Goal: Task Accomplishment & Management: Manage account settings

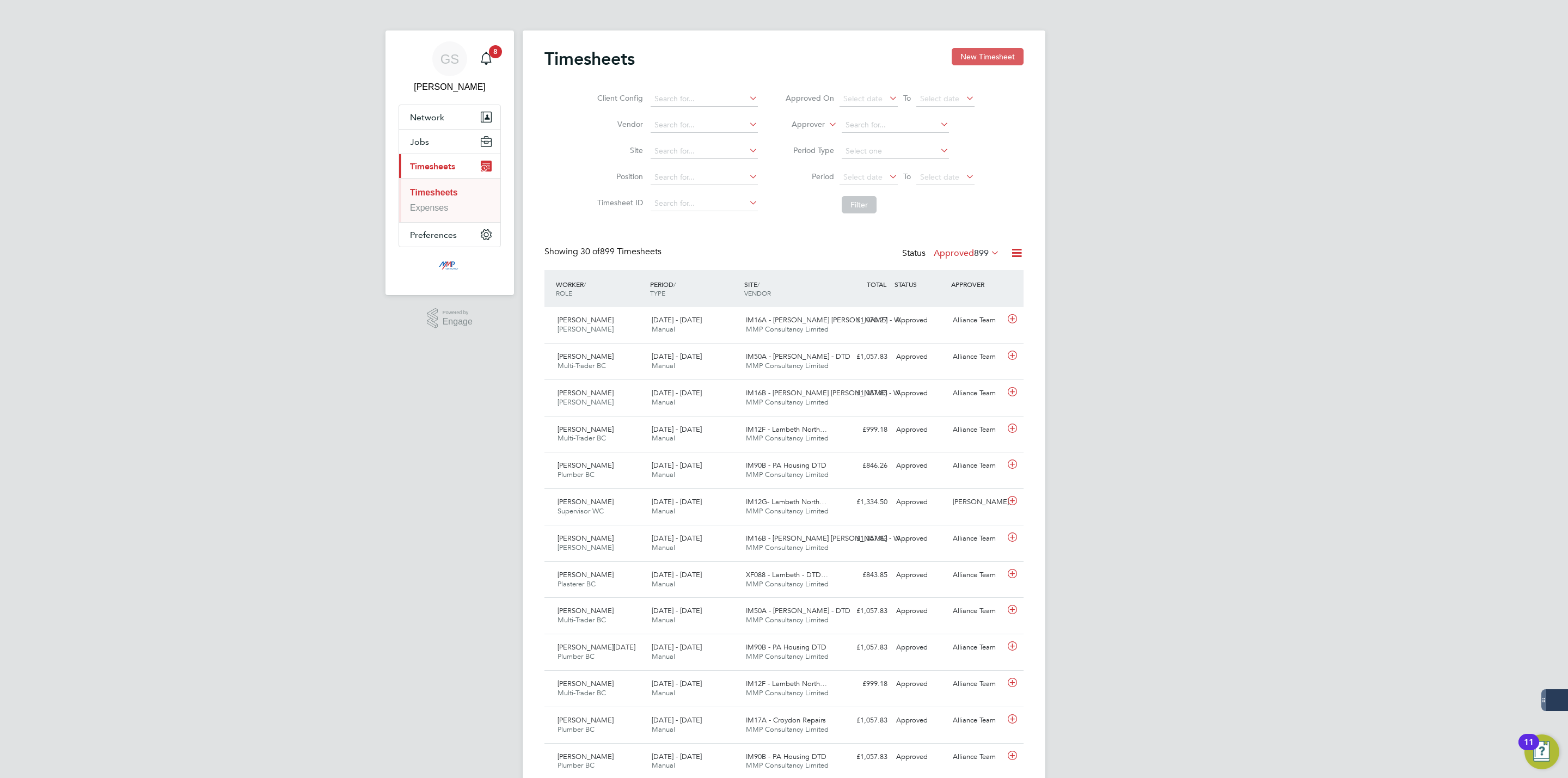
click at [996, 55] on button "New Timesheet" at bounding box center [988, 56] width 72 height 17
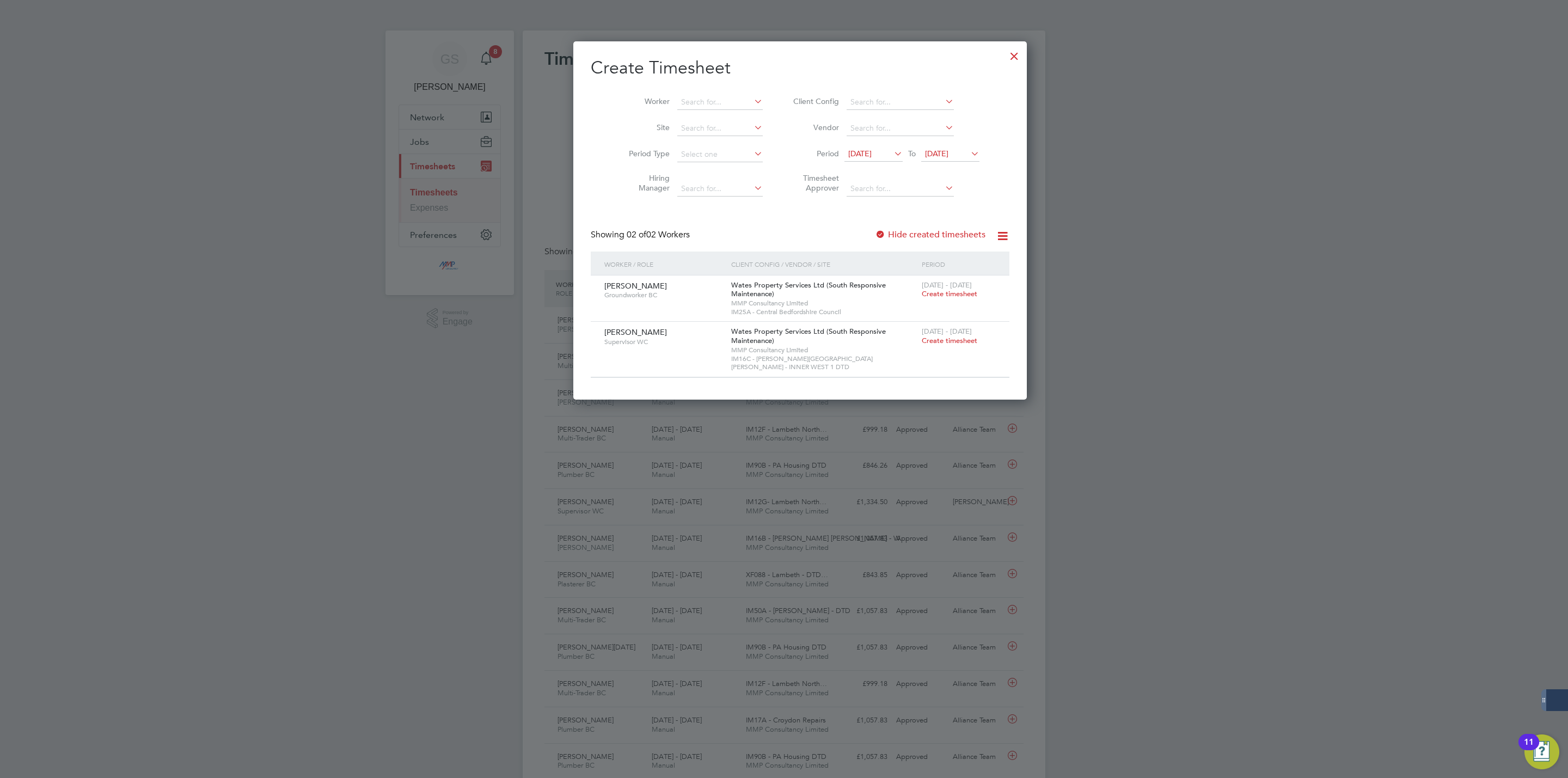
click at [913, 233] on label "Hide created timesheets" at bounding box center [930, 235] width 110 height 11
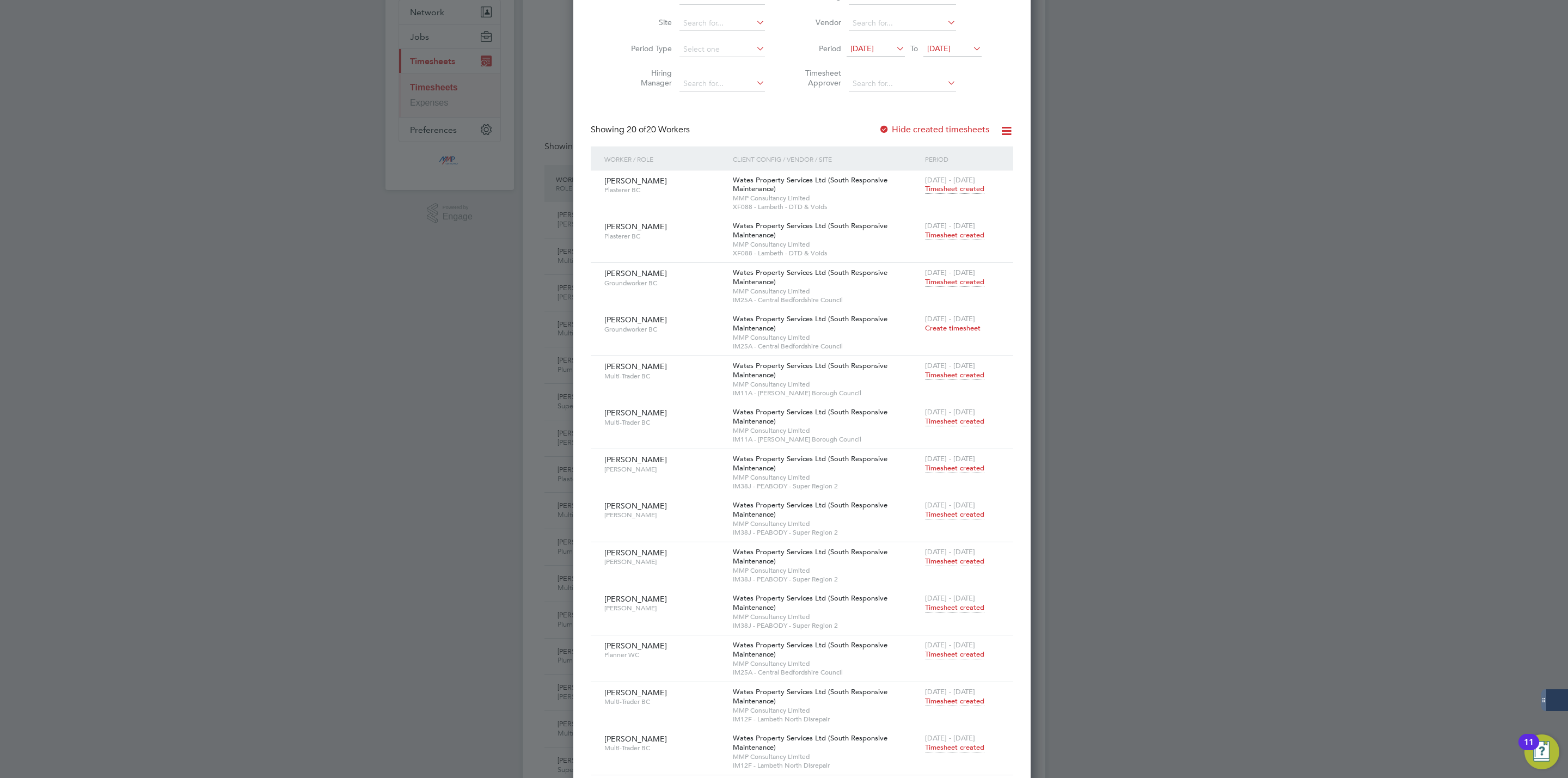
scroll to position [68, 0]
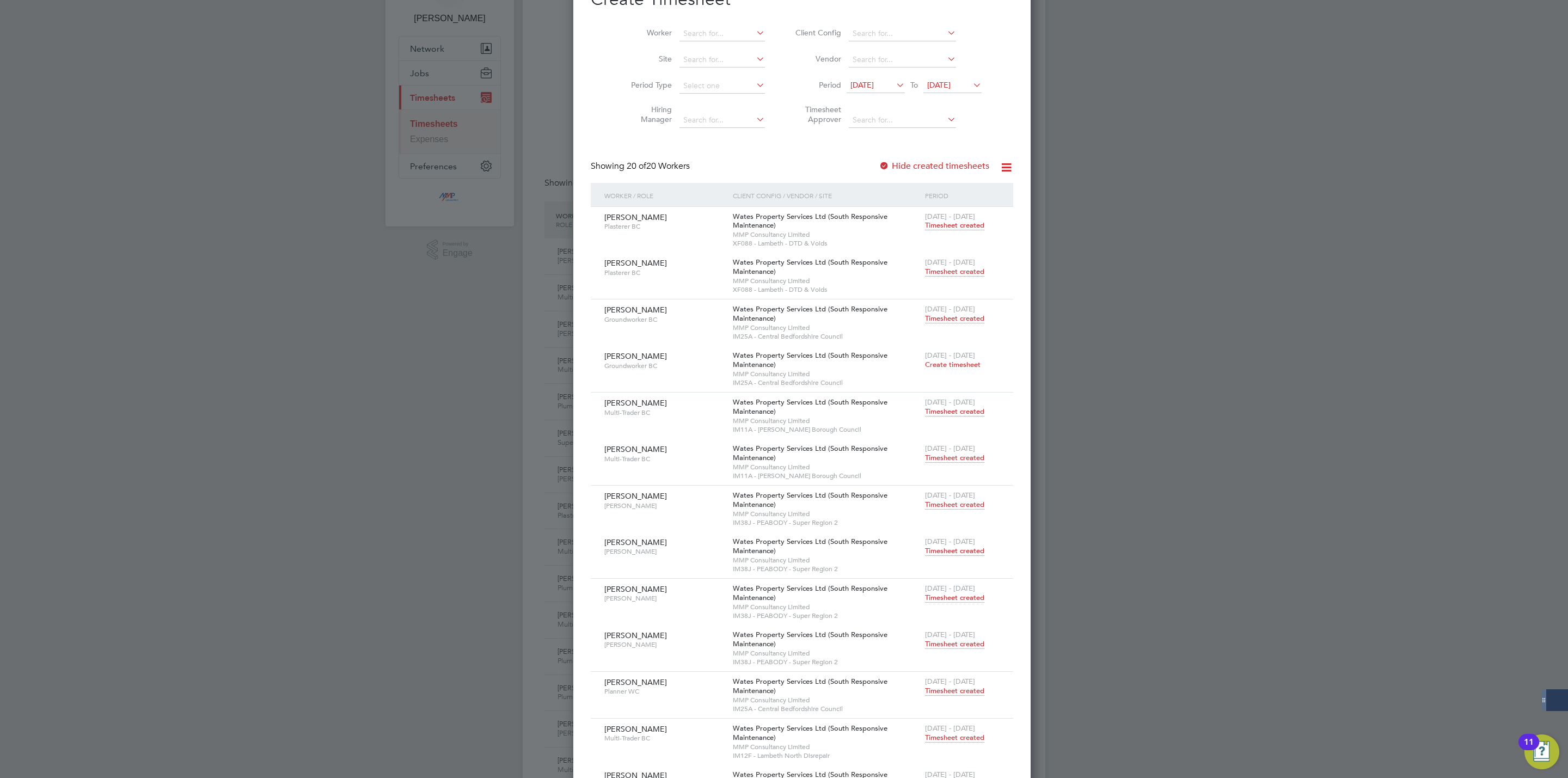
click at [925, 463] on span "Timesheet created" at bounding box center [954, 458] width 59 height 10
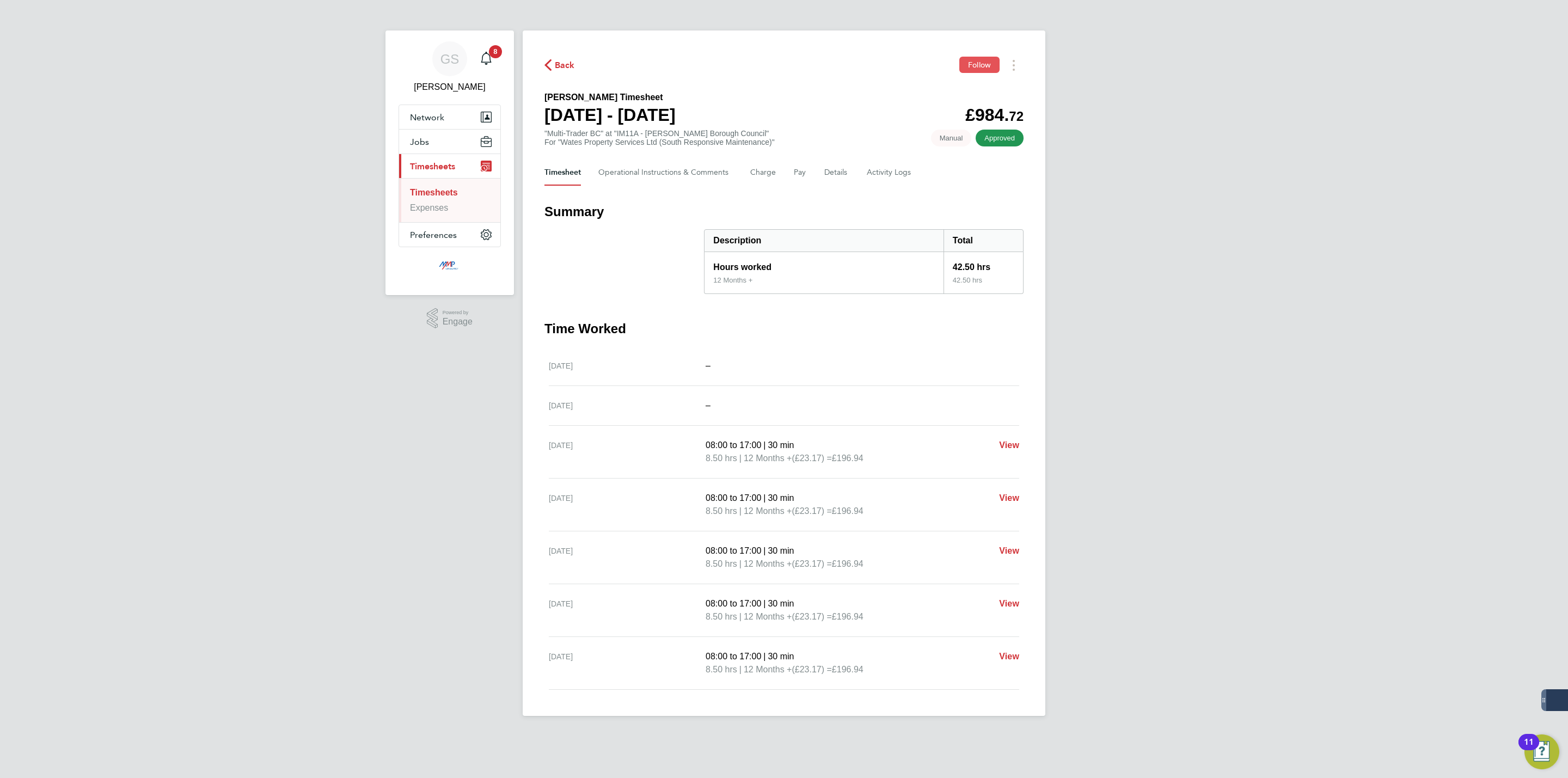
click at [970, 68] on span "Follow" at bounding box center [979, 65] width 23 height 10
click at [424, 141] on span "Jobs" at bounding box center [420, 142] width 19 height 10
click at [438, 184] on link "Vacancies" at bounding box center [430, 183] width 40 height 9
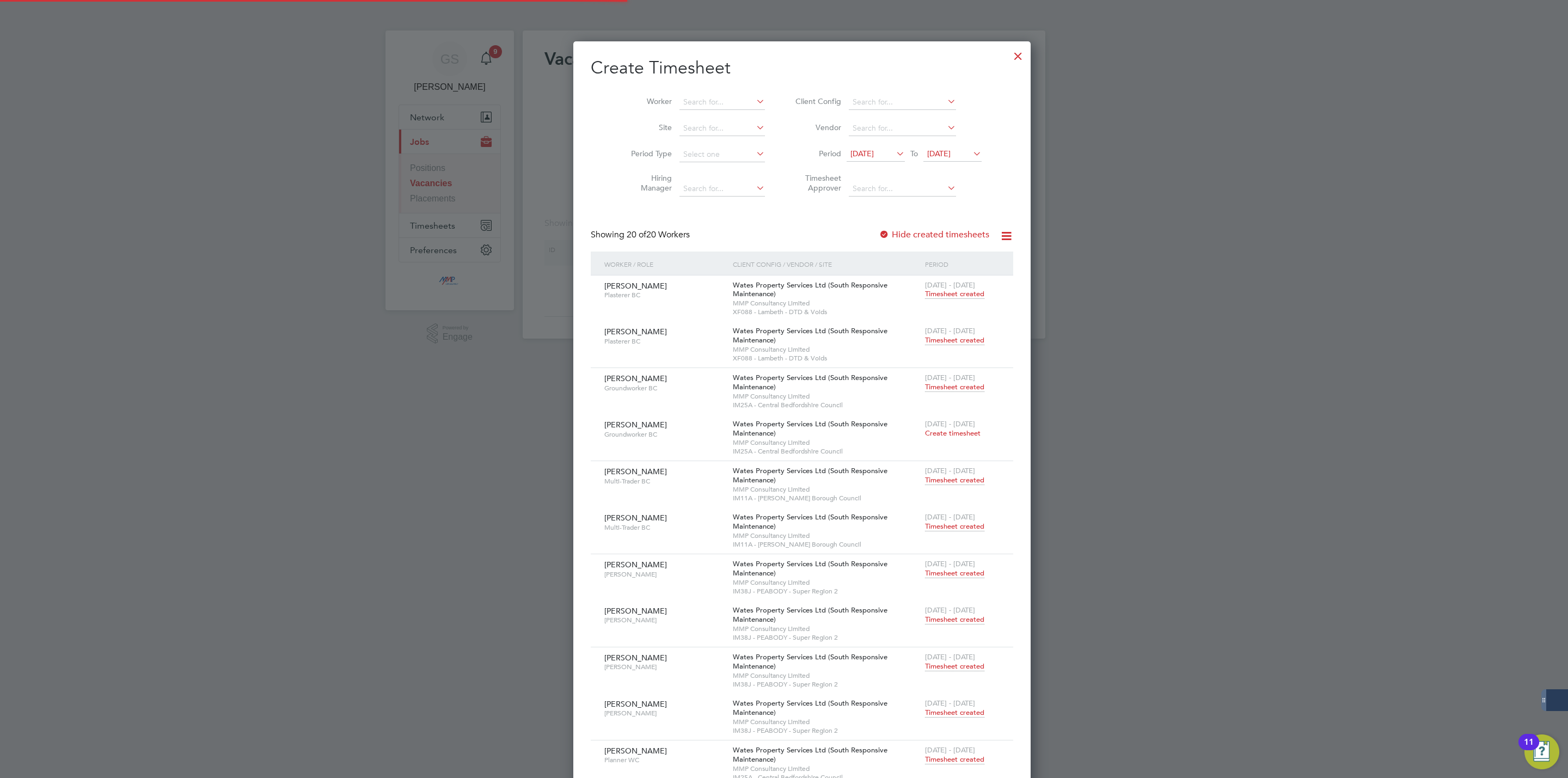
scroll to position [2032, 421]
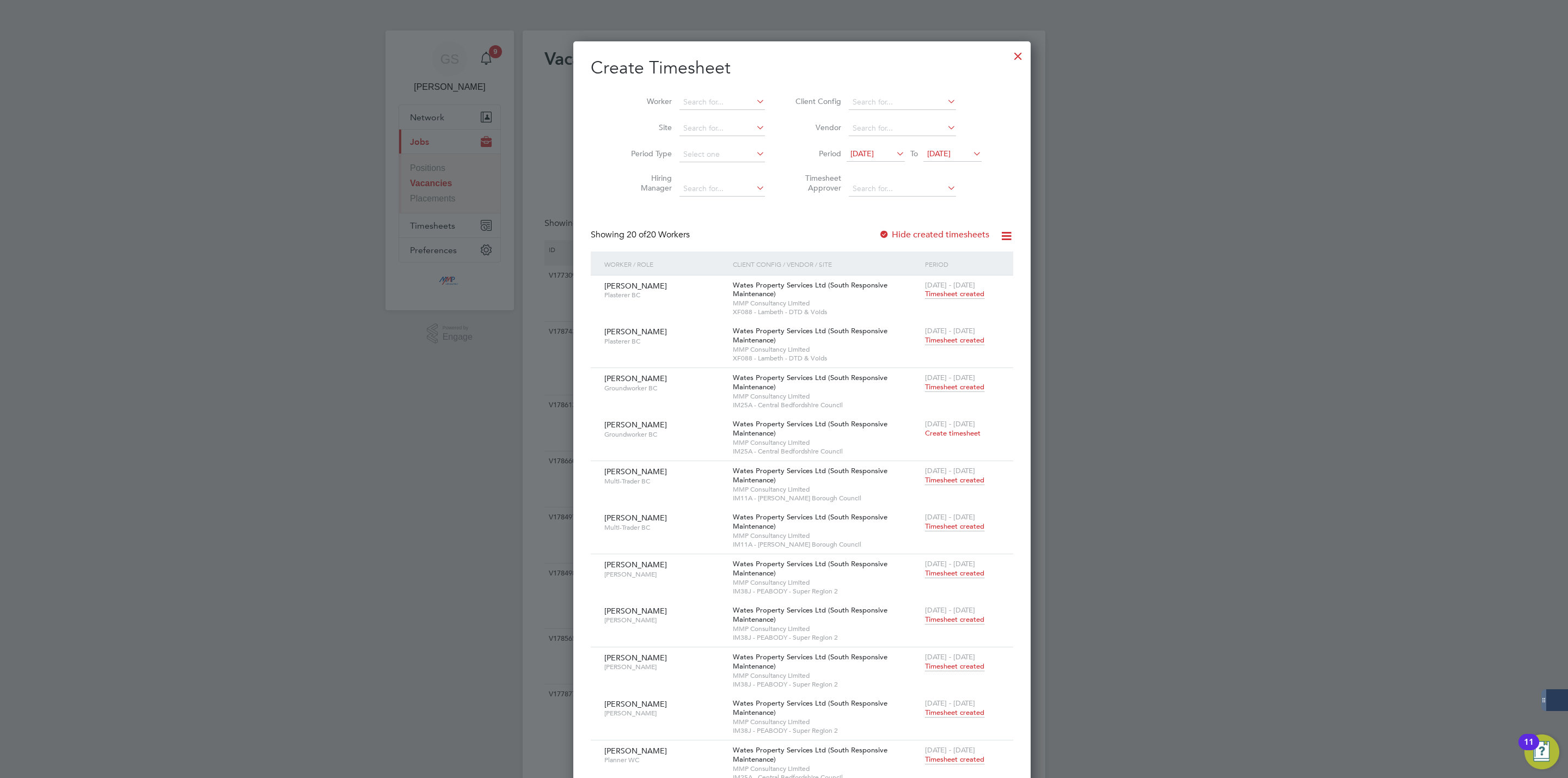
click at [1008, 53] on div at bounding box center [1018, 53] width 19 height 19
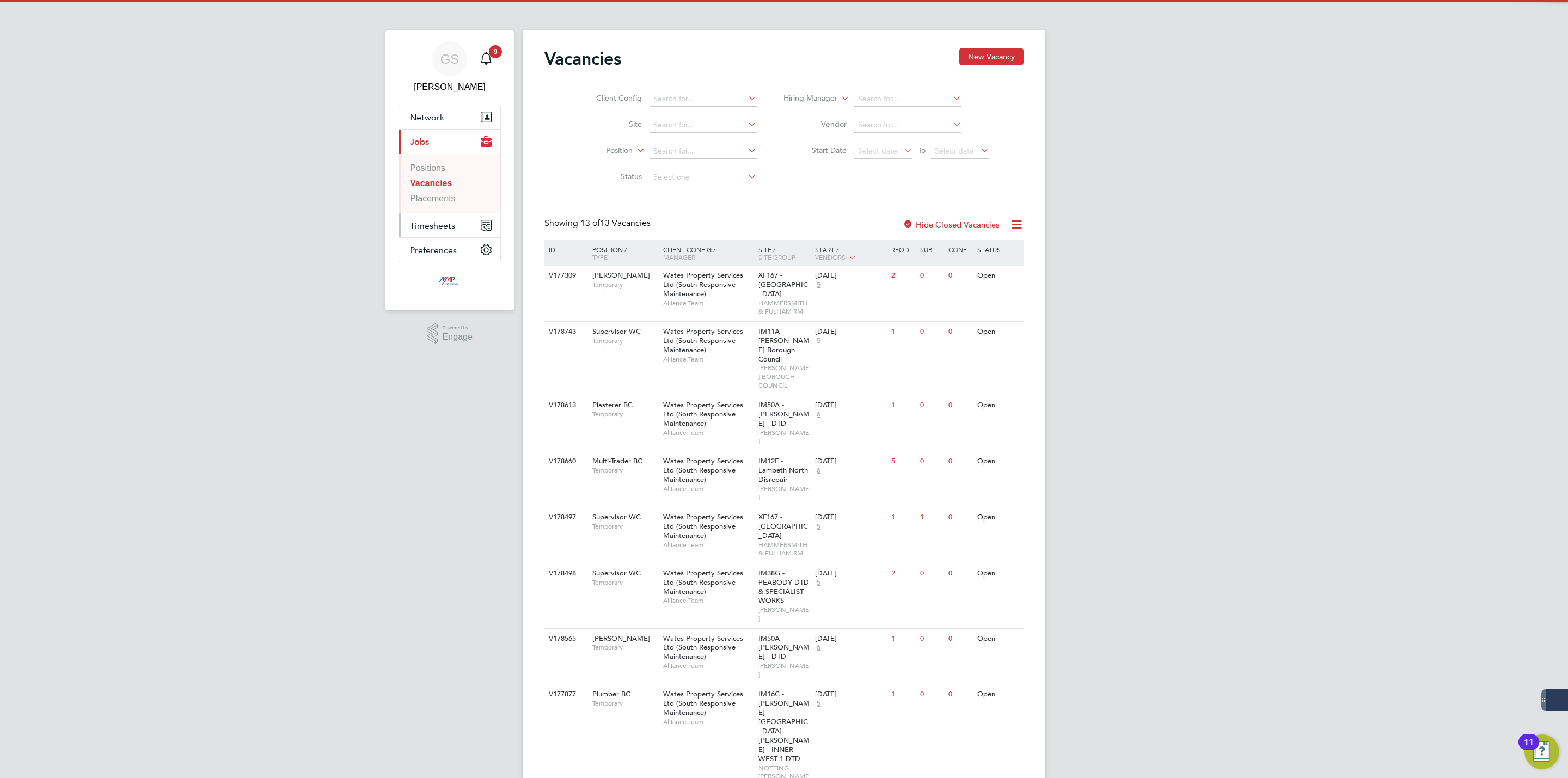
click at [455, 228] on button "Timesheets" at bounding box center [449, 225] width 101 height 24
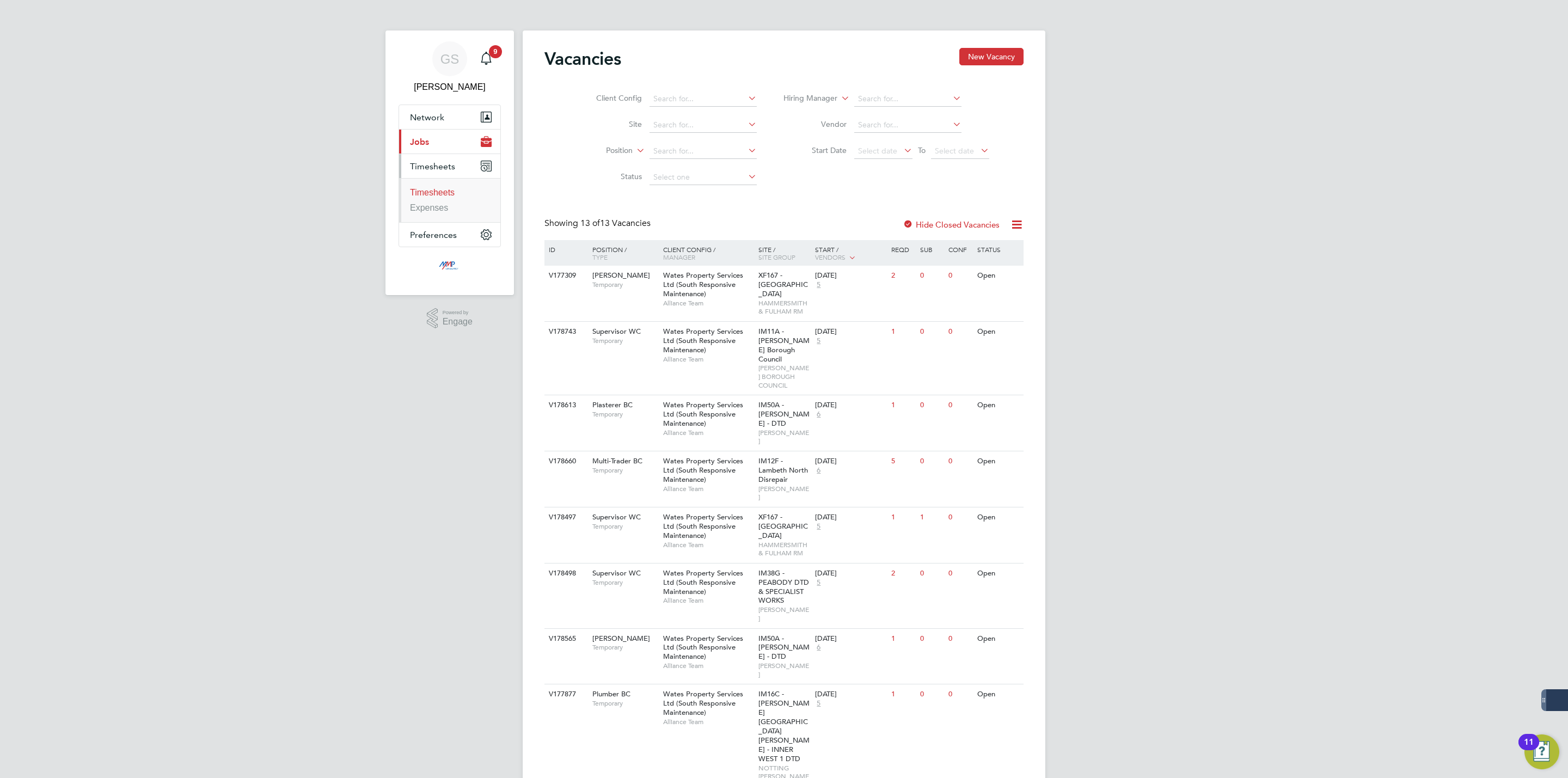
click at [449, 188] on link "Timesheets" at bounding box center [432, 192] width 45 height 9
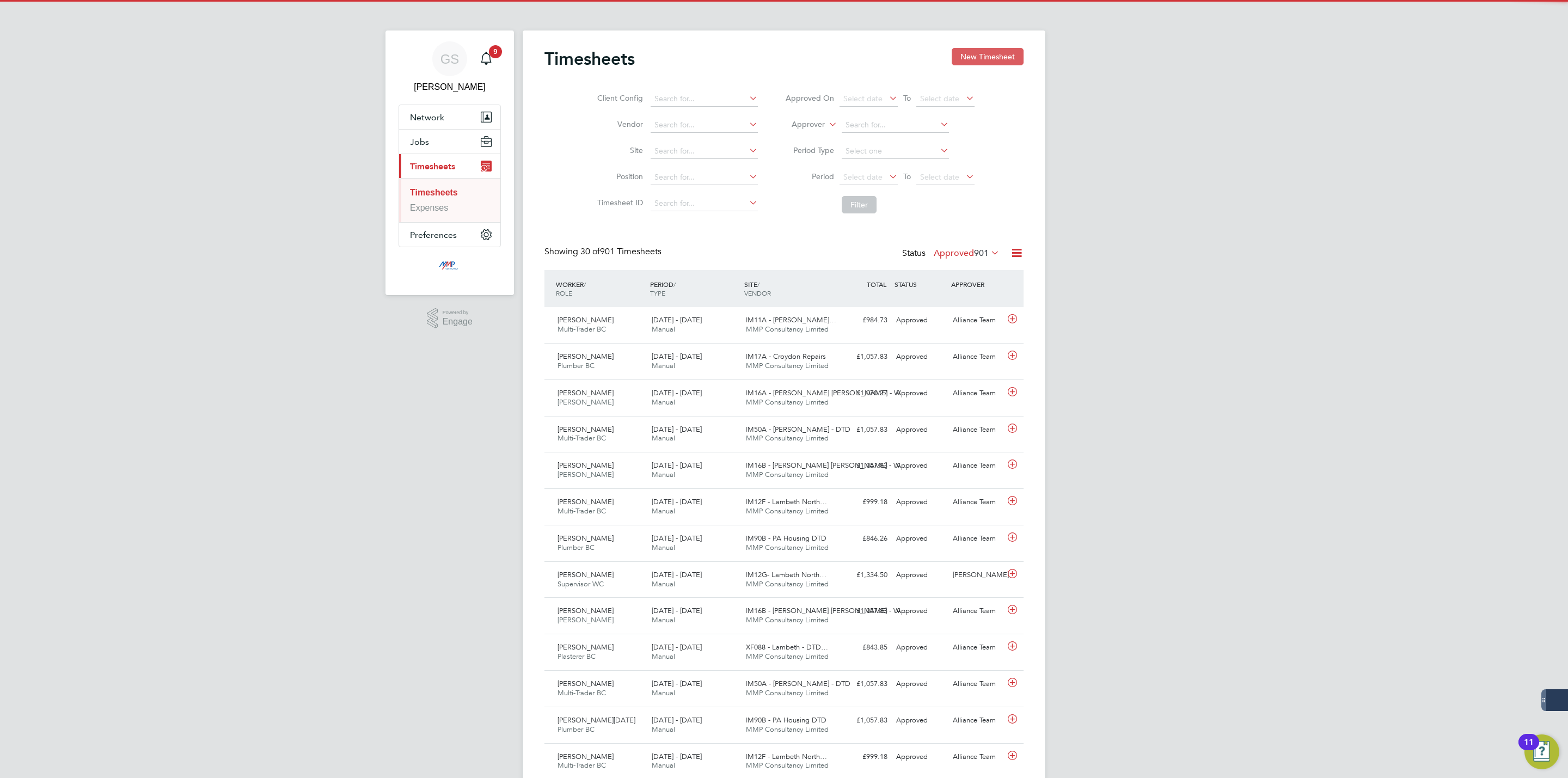
scroll to position [28, 95]
click at [1003, 66] on button "New Timesheet" at bounding box center [988, 56] width 72 height 17
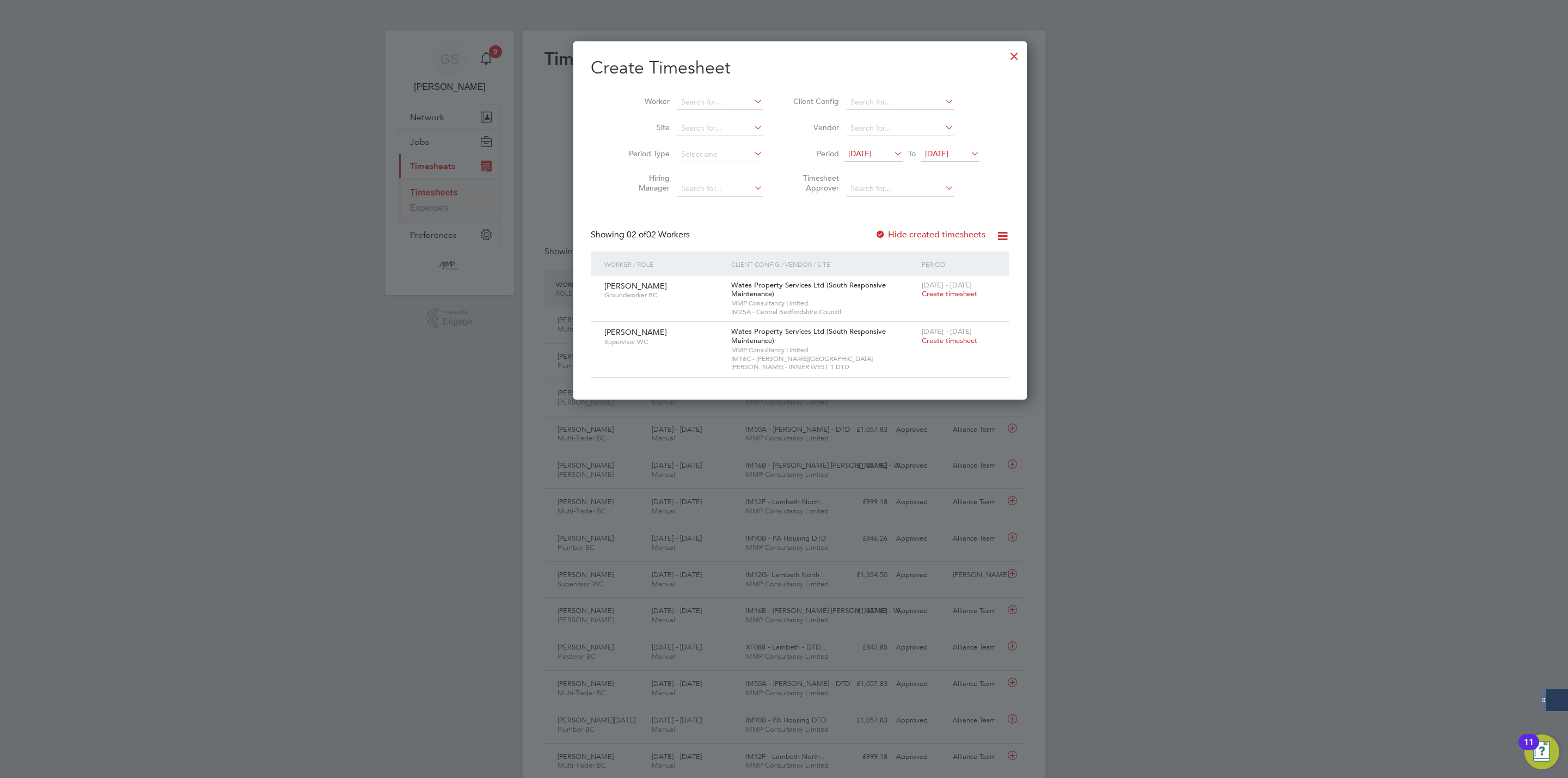
click at [937, 232] on label "Hide created timesheets" at bounding box center [930, 235] width 110 height 11
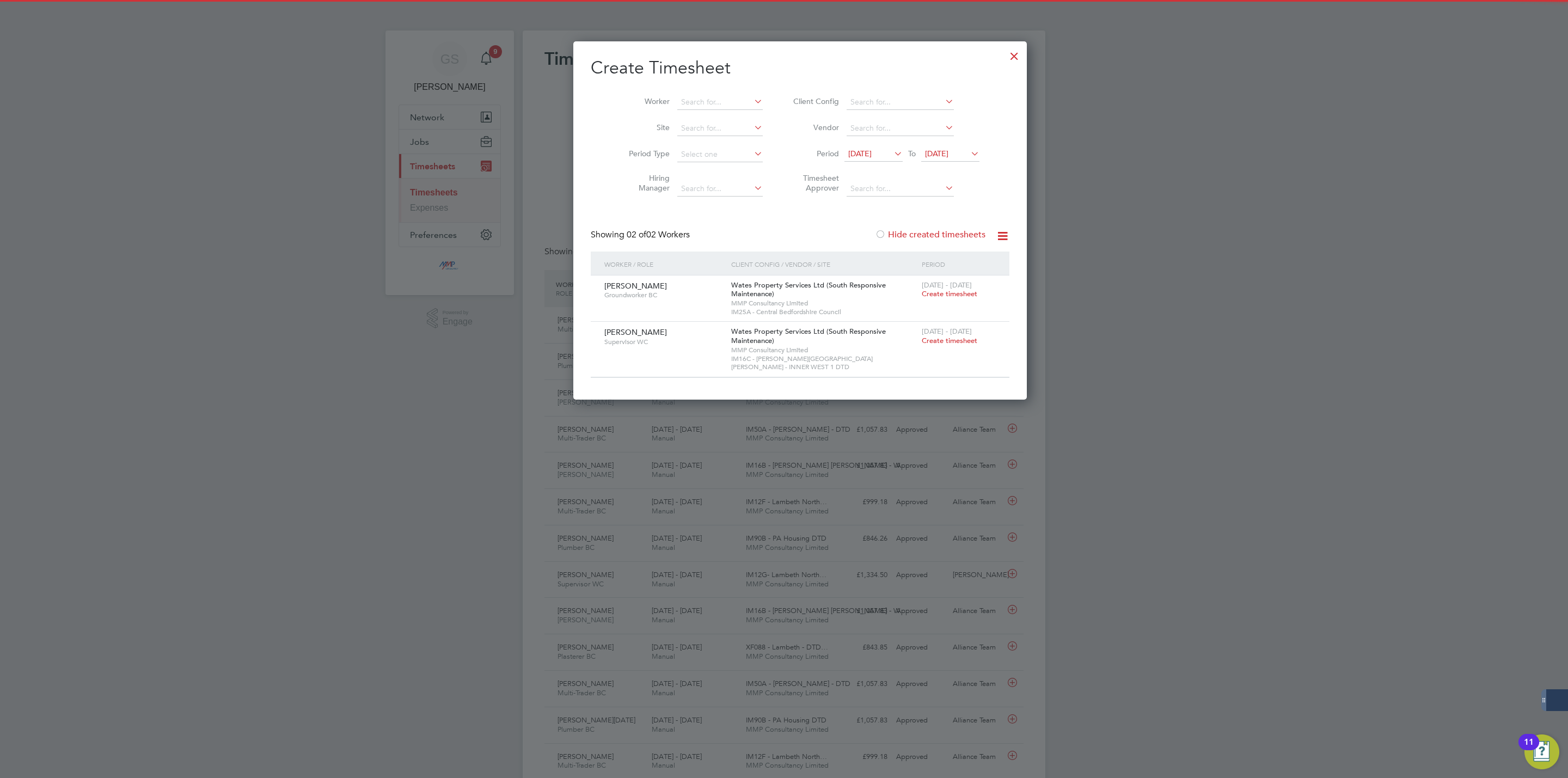
click at [937, 232] on label "Hide created timesheets" at bounding box center [930, 235] width 110 height 11
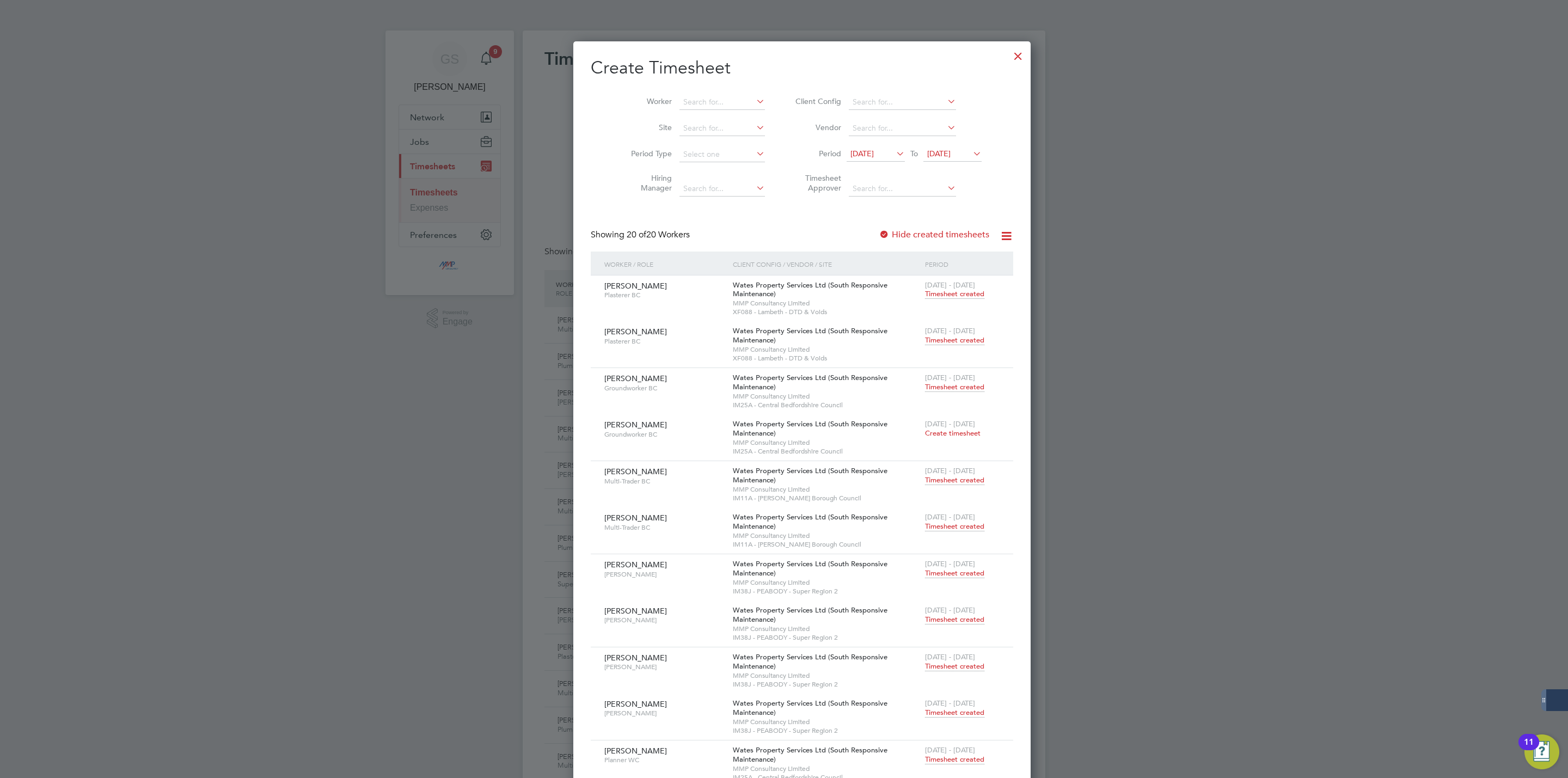
click at [1008, 56] on div at bounding box center [1018, 53] width 19 height 19
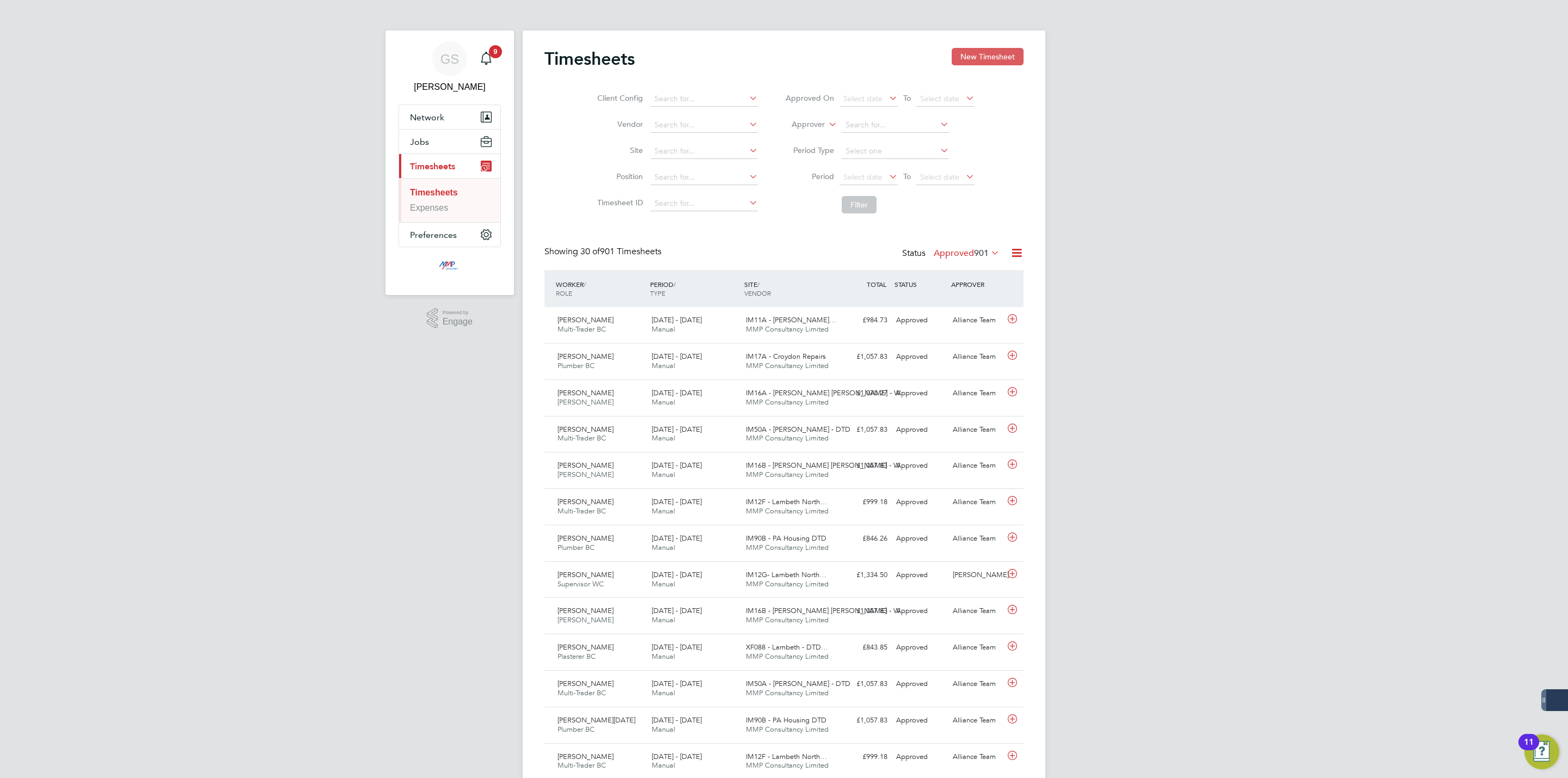
click at [1003, 57] on button "New Timesheet" at bounding box center [988, 56] width 72 height 17
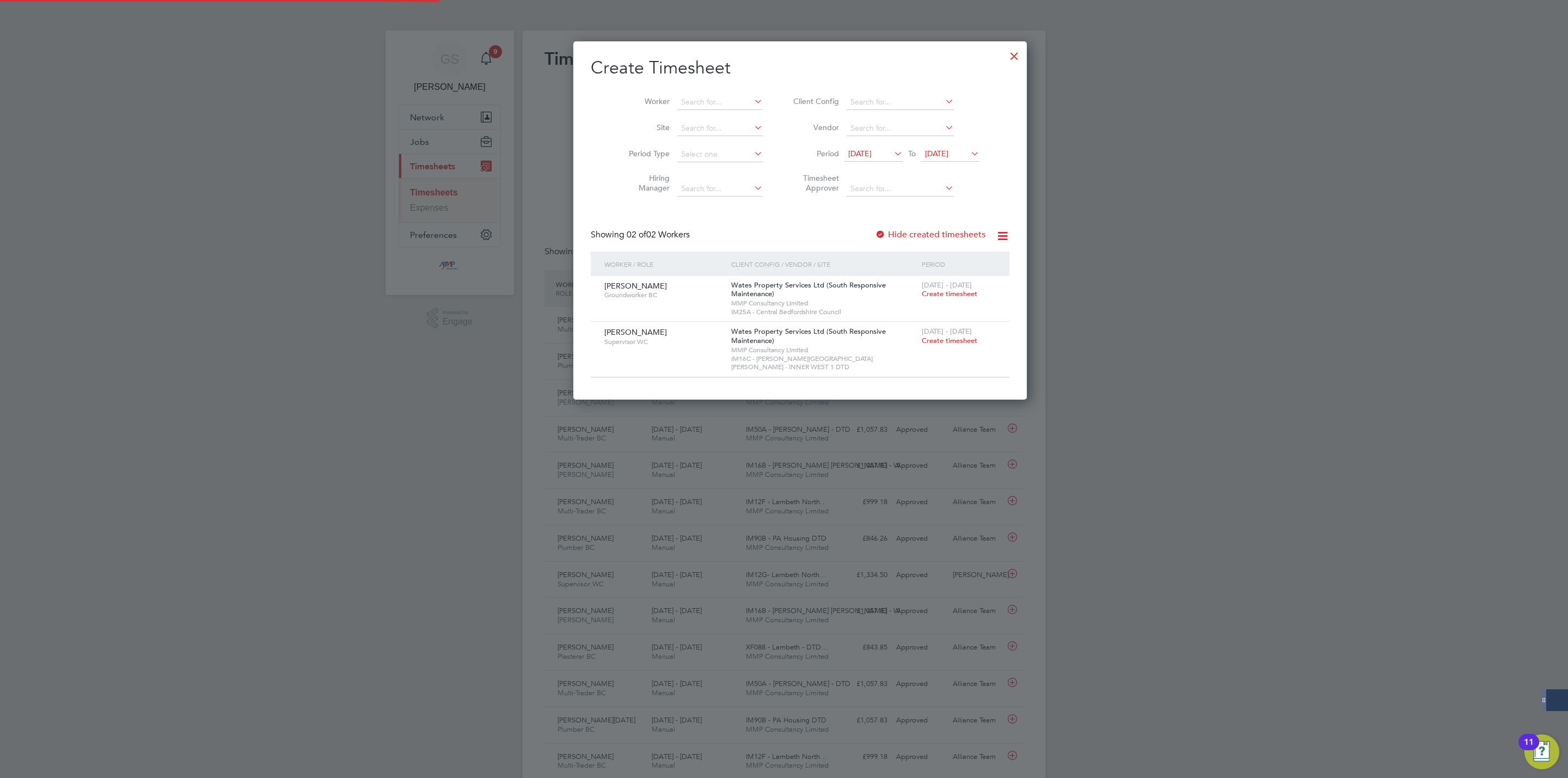
scroll to position [352, 421]
click at [915, 235] on label "Hide created timesheets" at bounding box center [930, 235] width 110 height 11
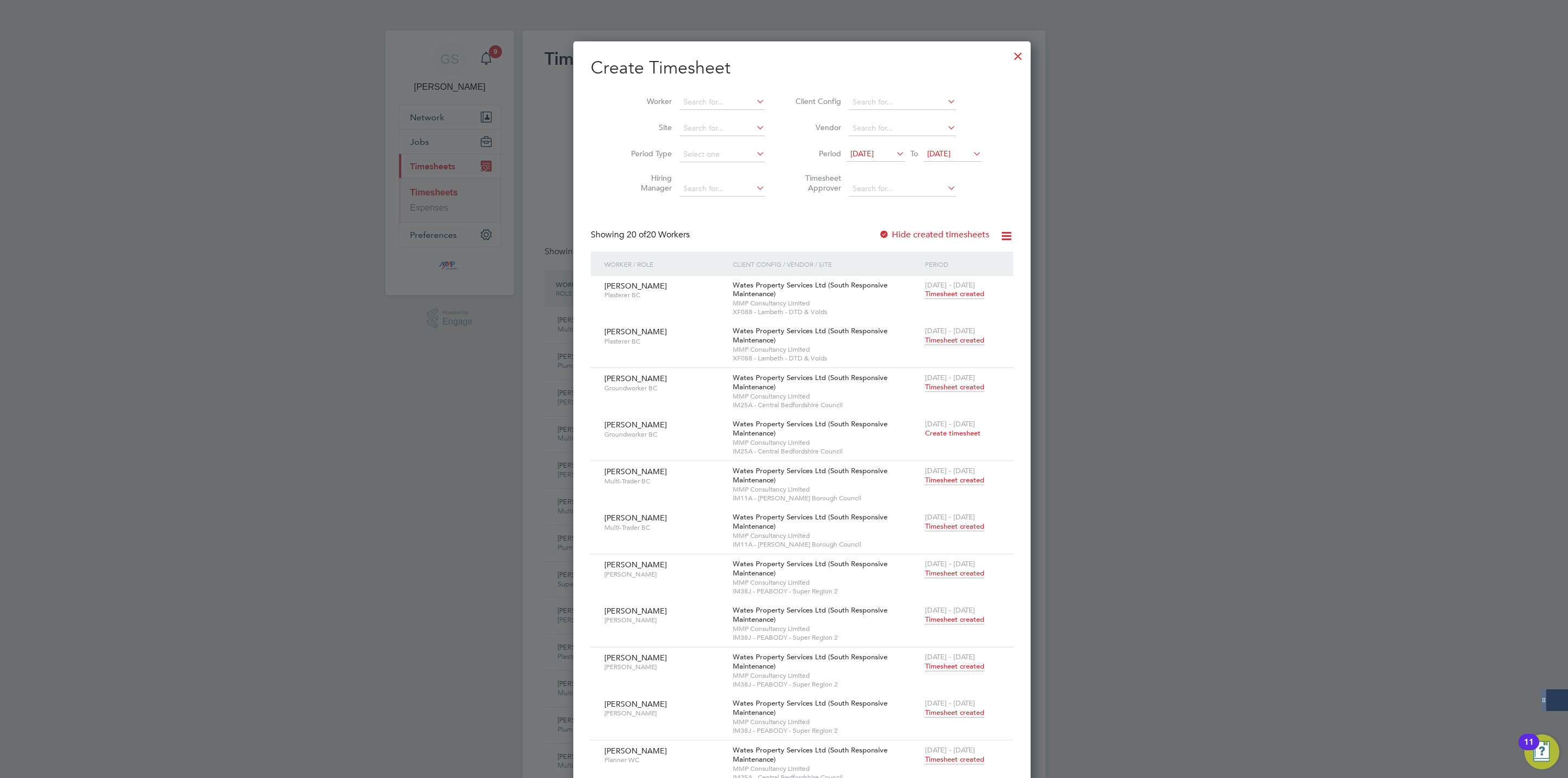
scroll to position [2032, 421]
click at [1008, 52] on div at bounding box center [1018, 53] width 19 height 19
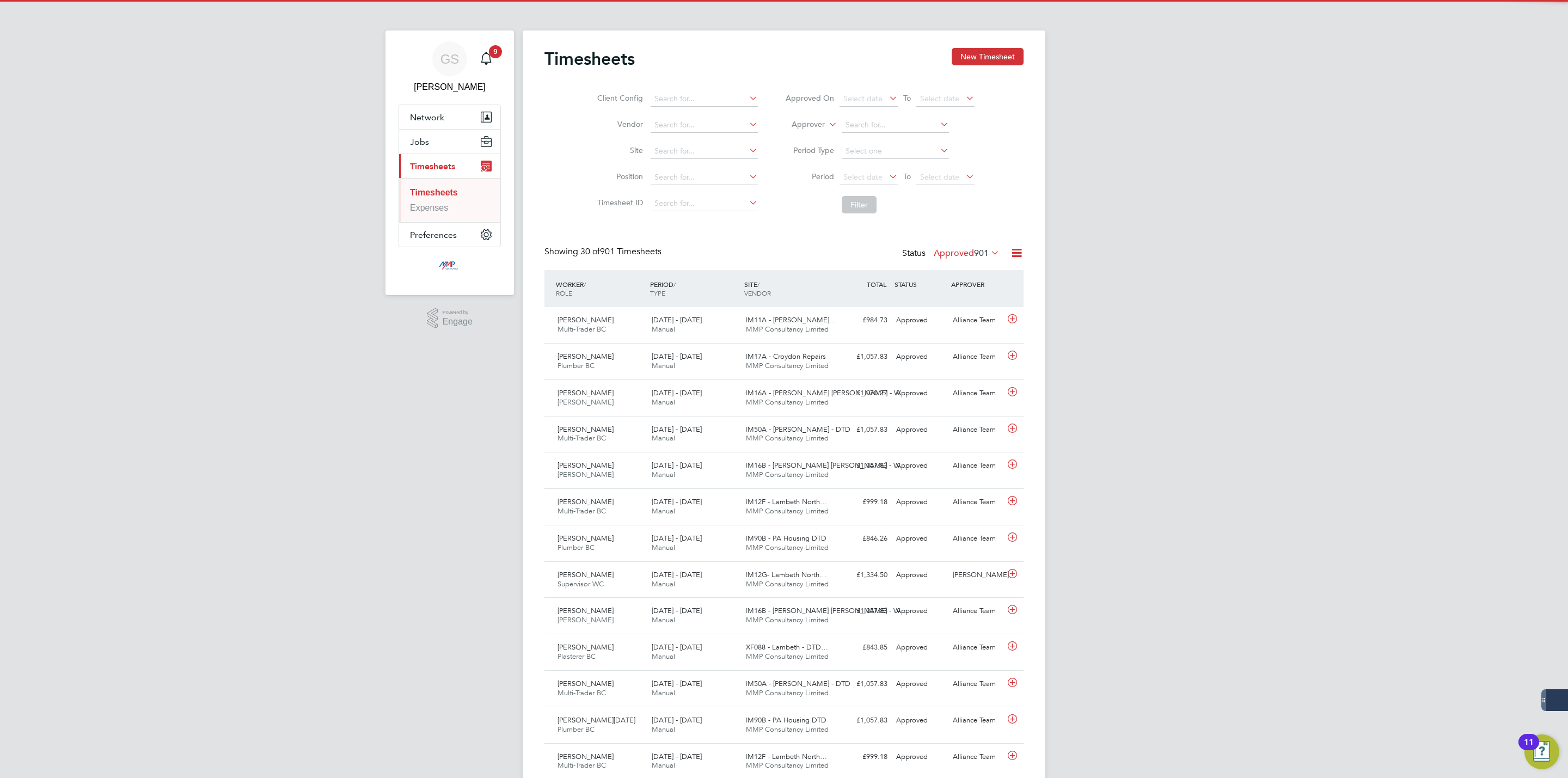
scroll to position [28, 95]
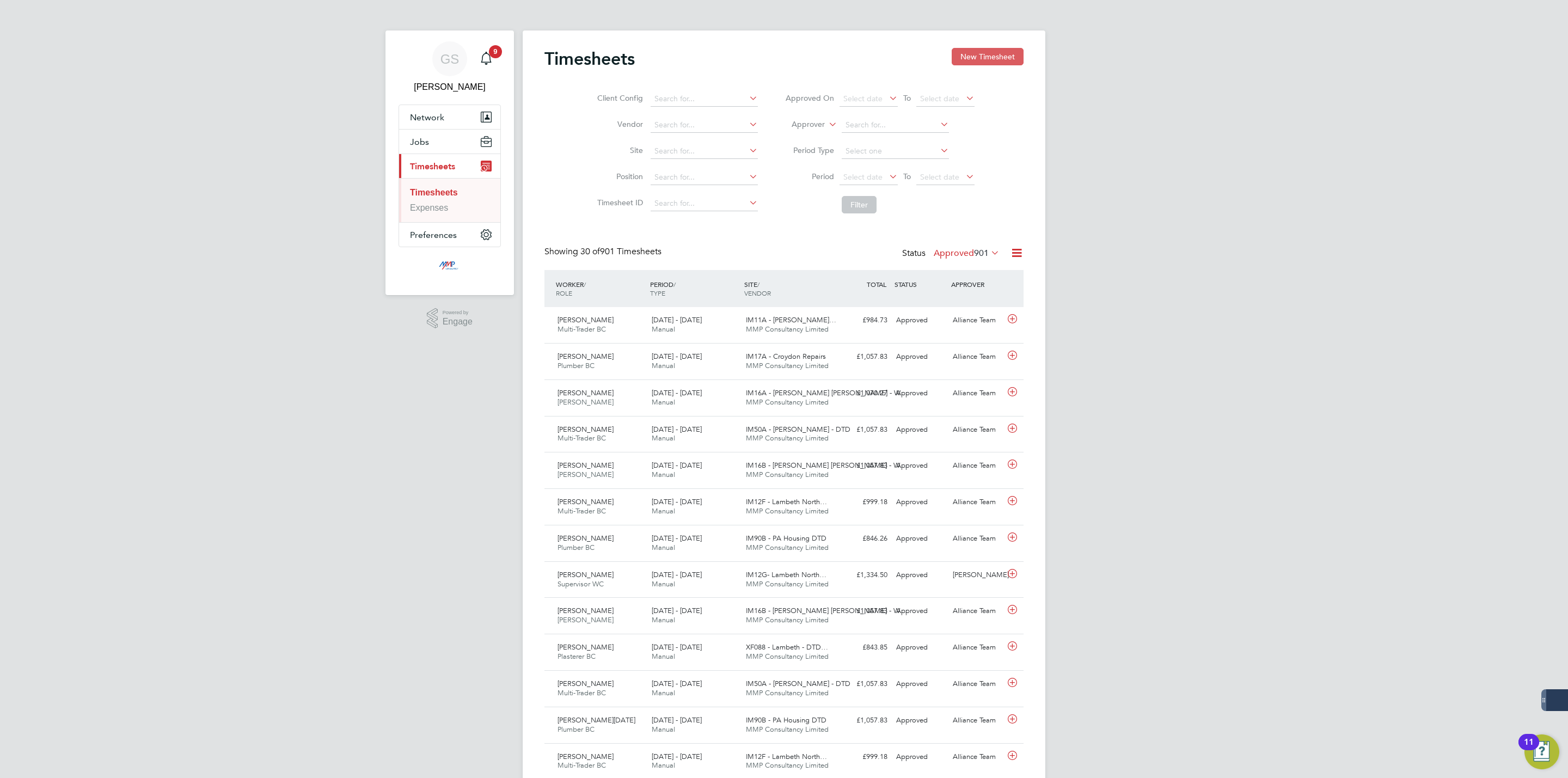
click at [966, 58] on button "New Timesheet" at bounding box center [988, 56] width 72 height 17
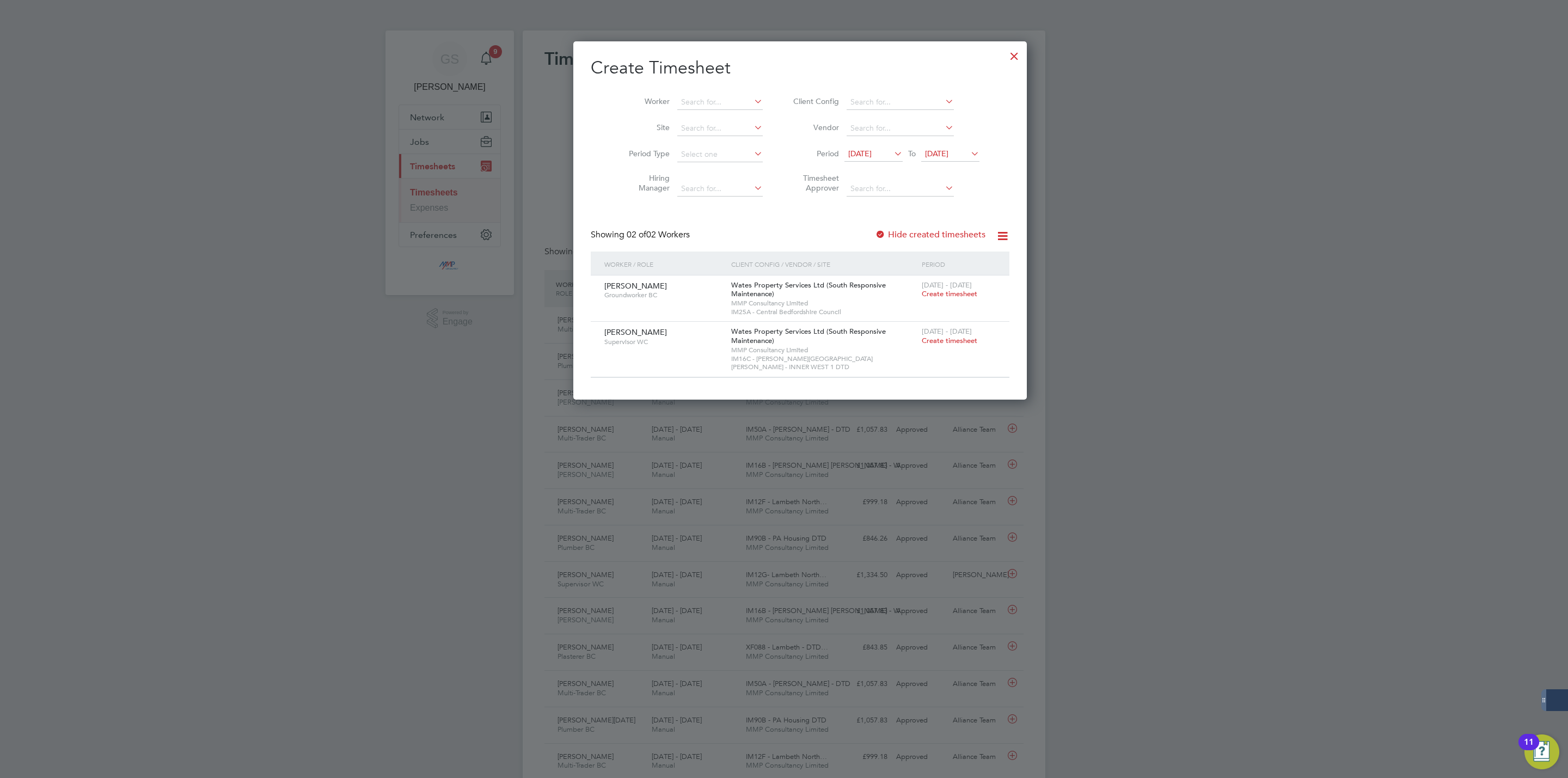
click at [918, 228] on div "Create Timesheet Worker Site Period Type Hiring Manager Client Config Vendor Pe…" at bounding box center [800, 217] width 419 height 321
click at [905, 233] on label "Hide created timesheets" at bounding box center [930, 235] width 110 height 11
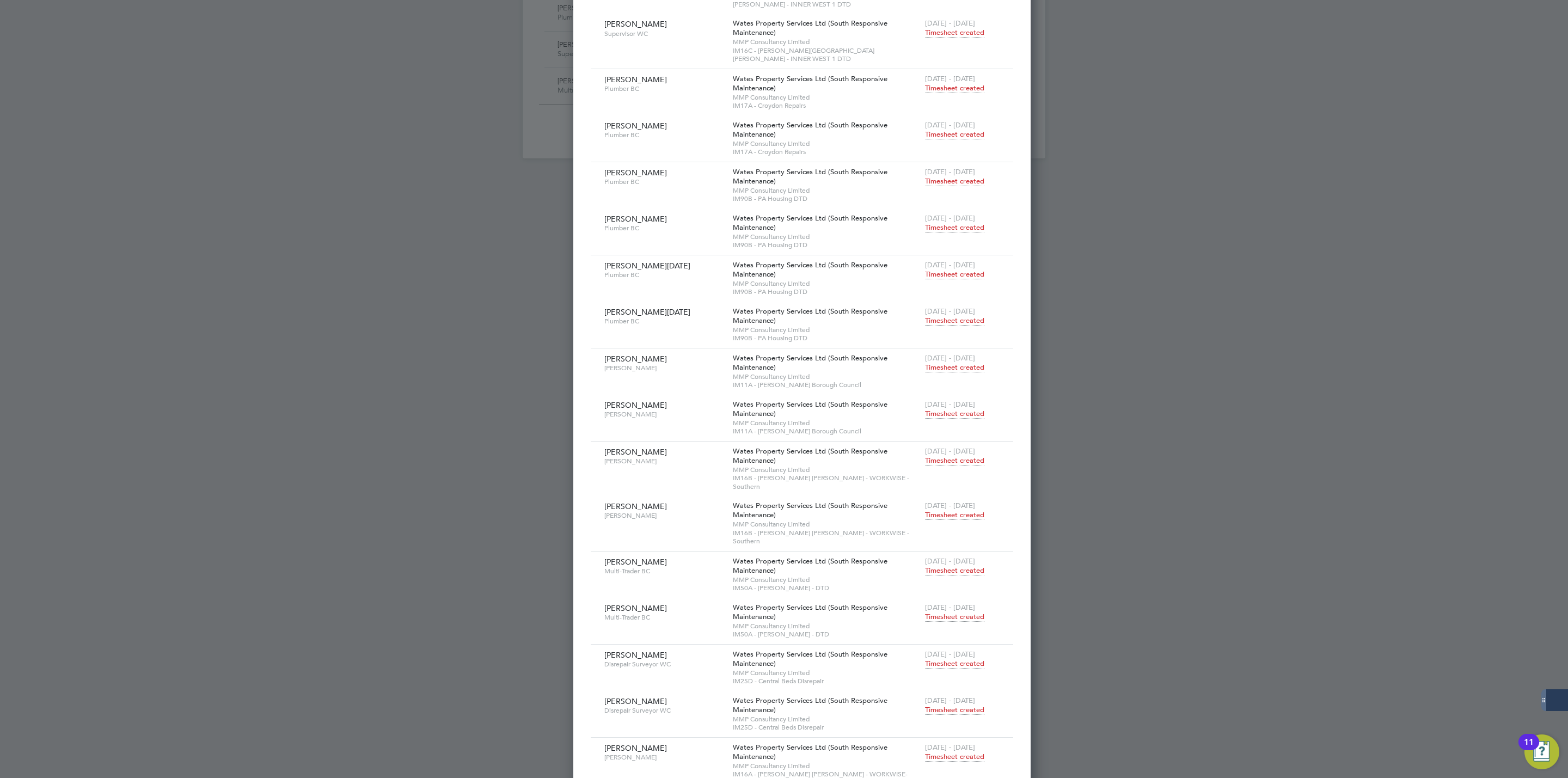
click at [925, 752] on span "Timesheet created" at bounding box center [954, 757] width 59 height 10
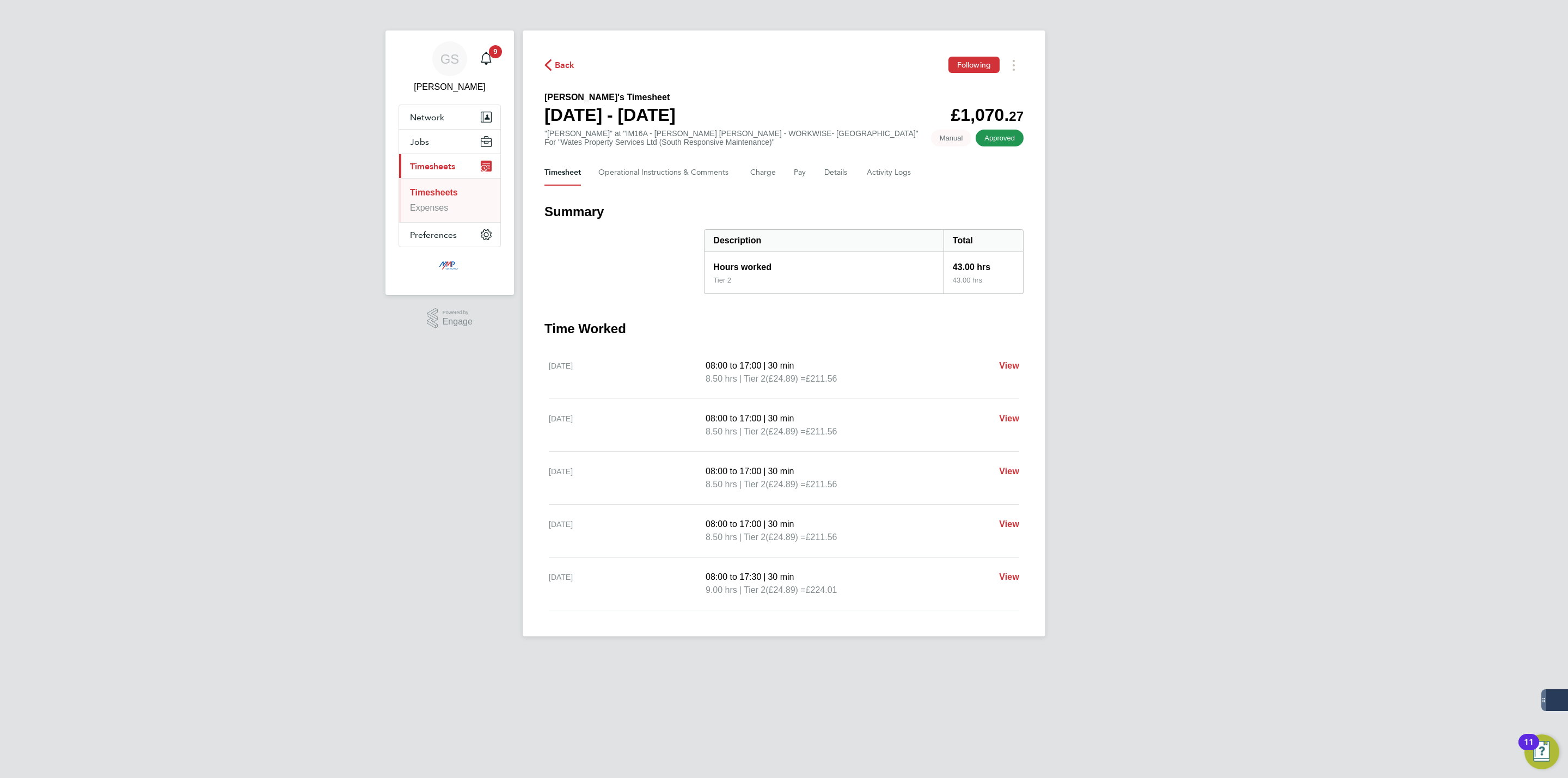
click at [435, 196] on link "Timesheets" at bounding box center [433, 192] width 48 height 9
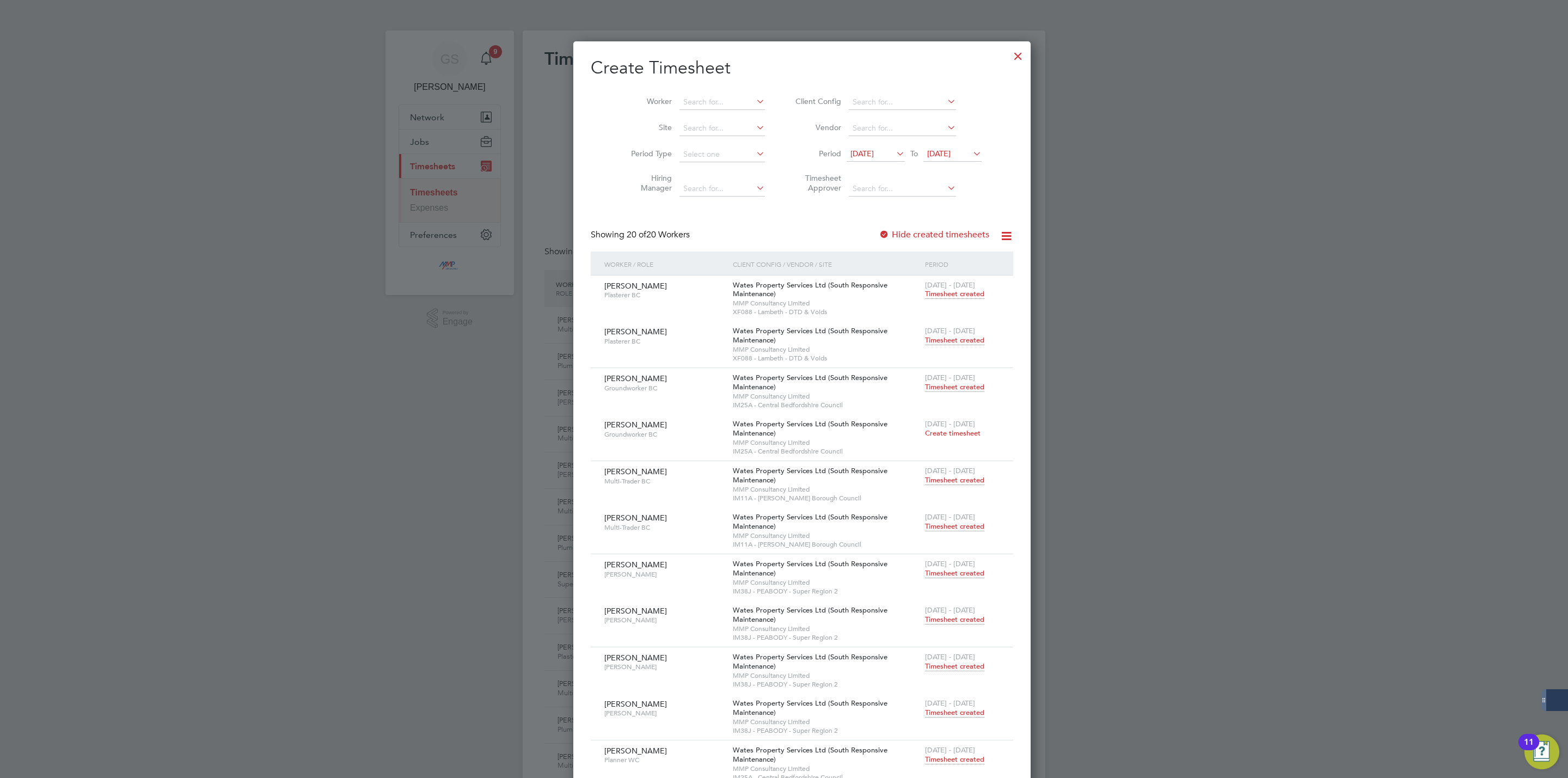
click at [1008, 58] on div at bounding box center [1018, 53] width 19 height 19
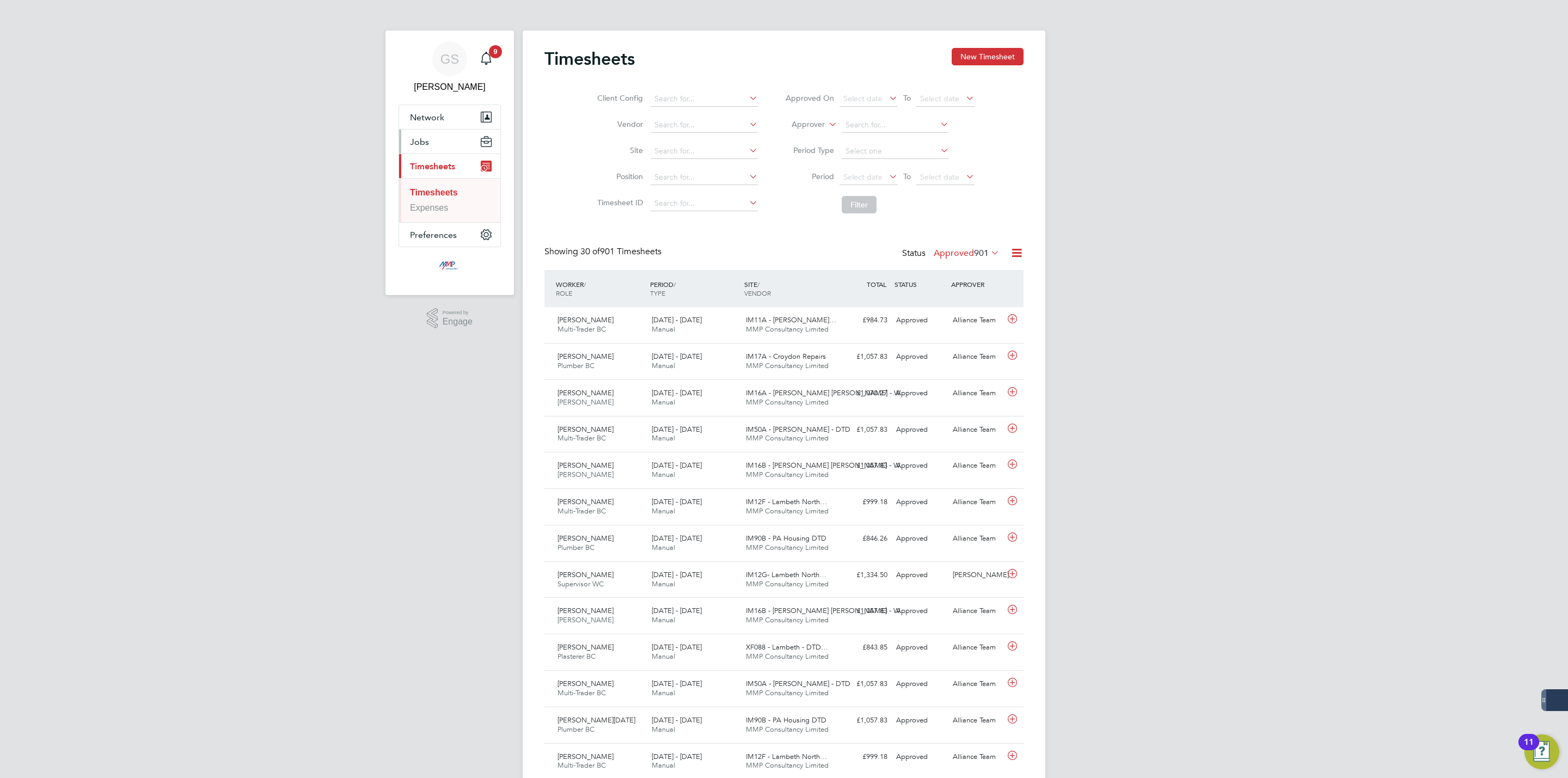
click at [443, 143] on button "Jobs" at bounding box center [449, 142] width 101 height 24
click at [441, 187] on link "Vacancies" at bounding box center [430, 183] width 40 height 9
